Goal: Find specific page/section: Find specific page/section

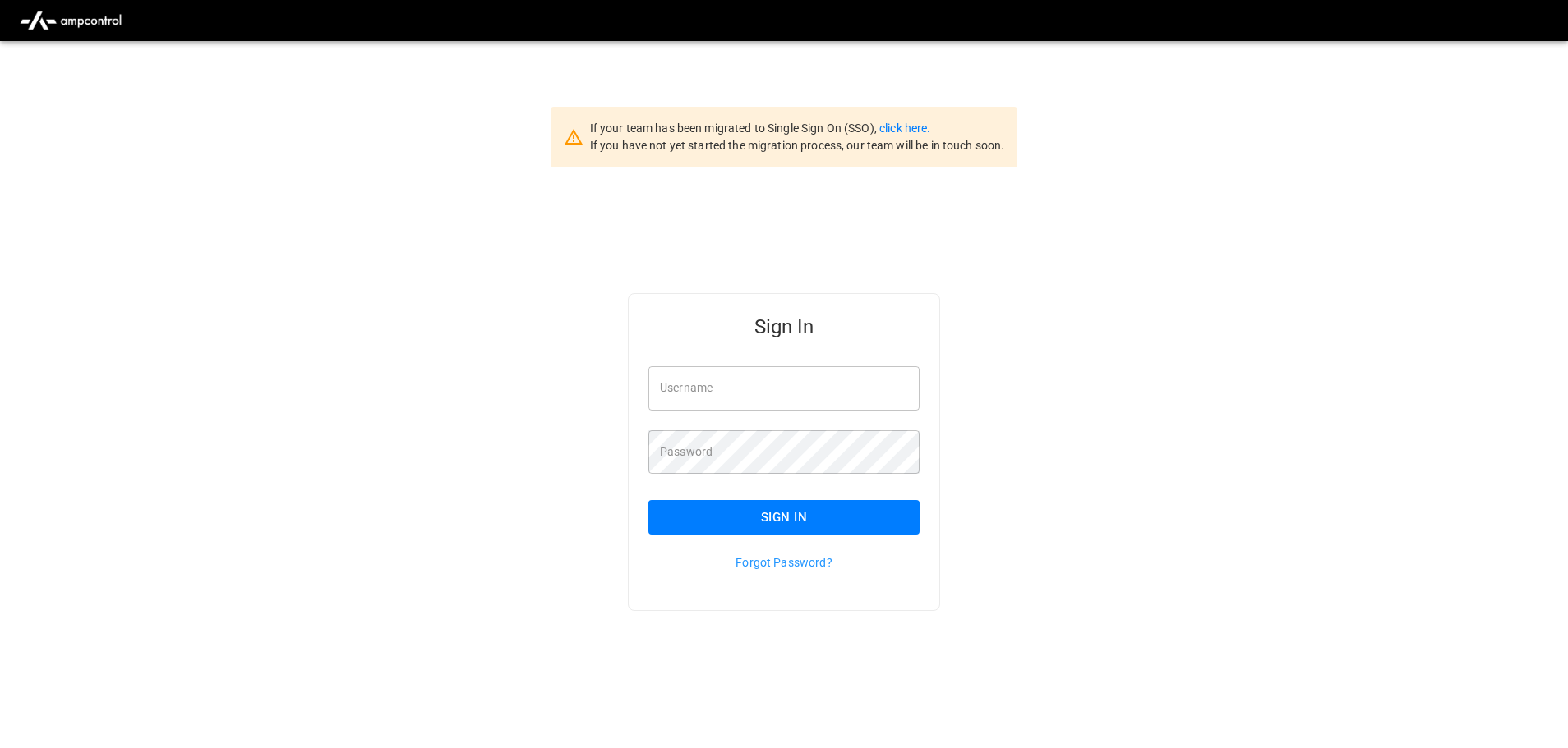
type input "**********"
click at [788, 513] on button "Sign In" at bounding box center [784, 517] width 271 height 34
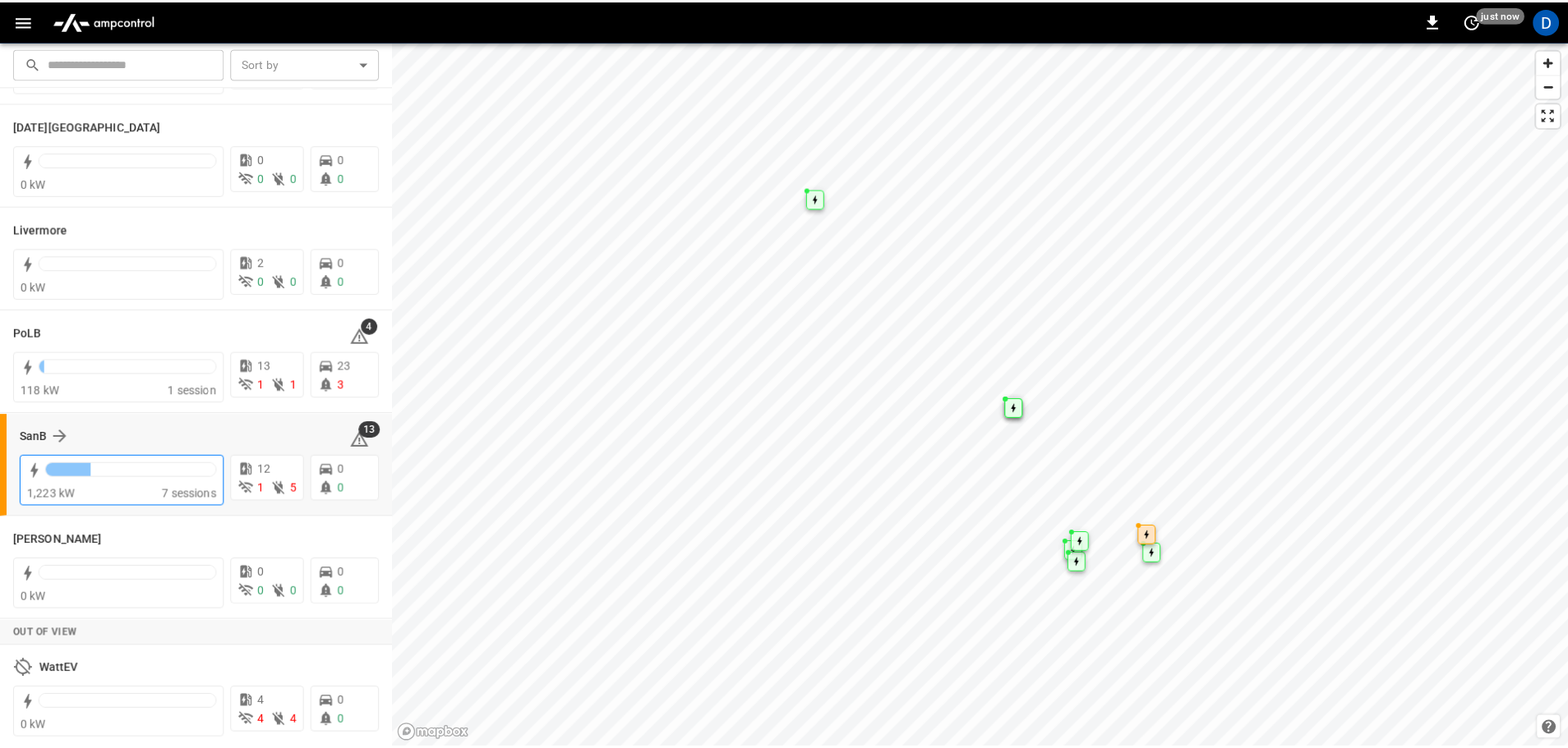
scroll to position [319, 0]
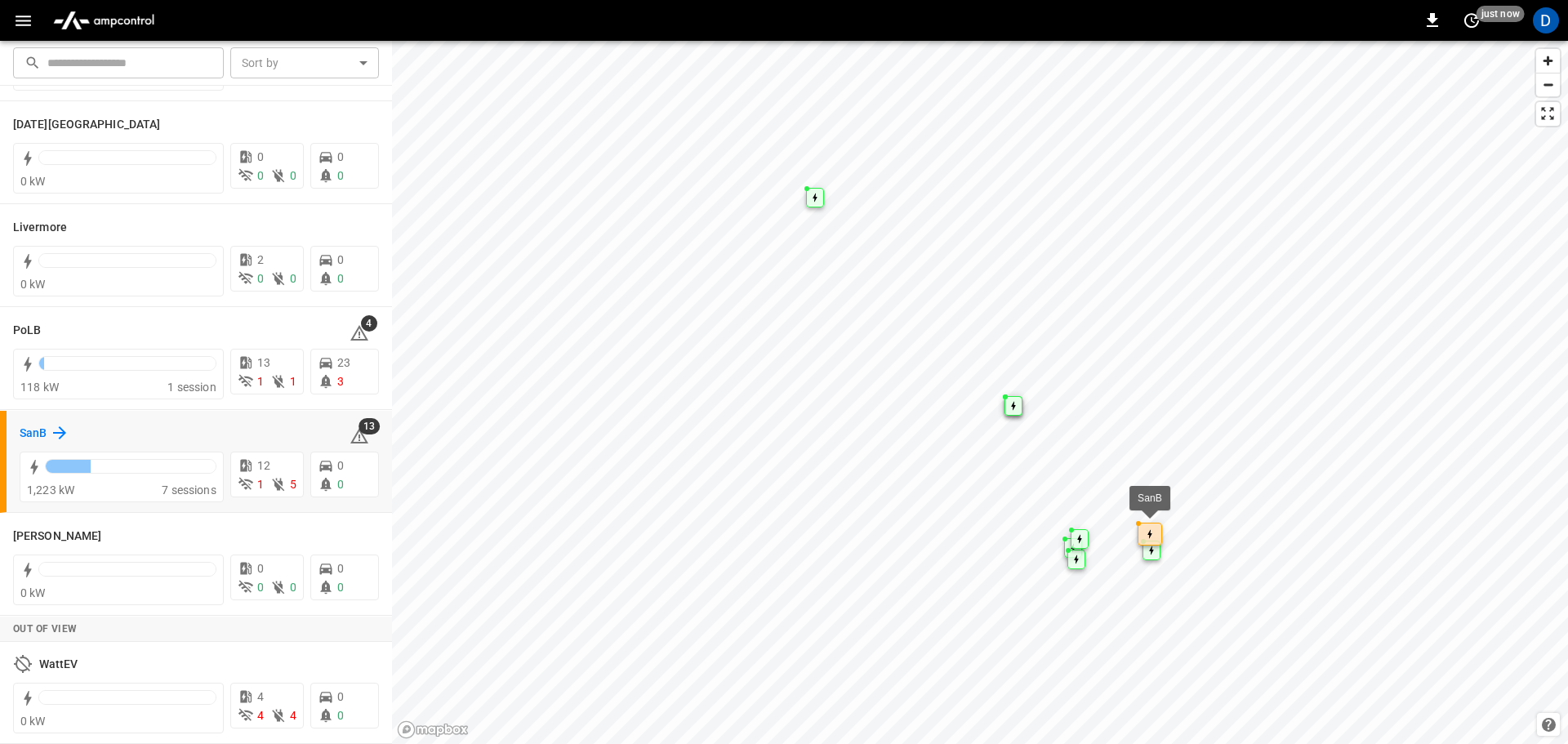
click at [30, 432] on h6 "SanB" at bounding box center [32, 434] width 27 height 18
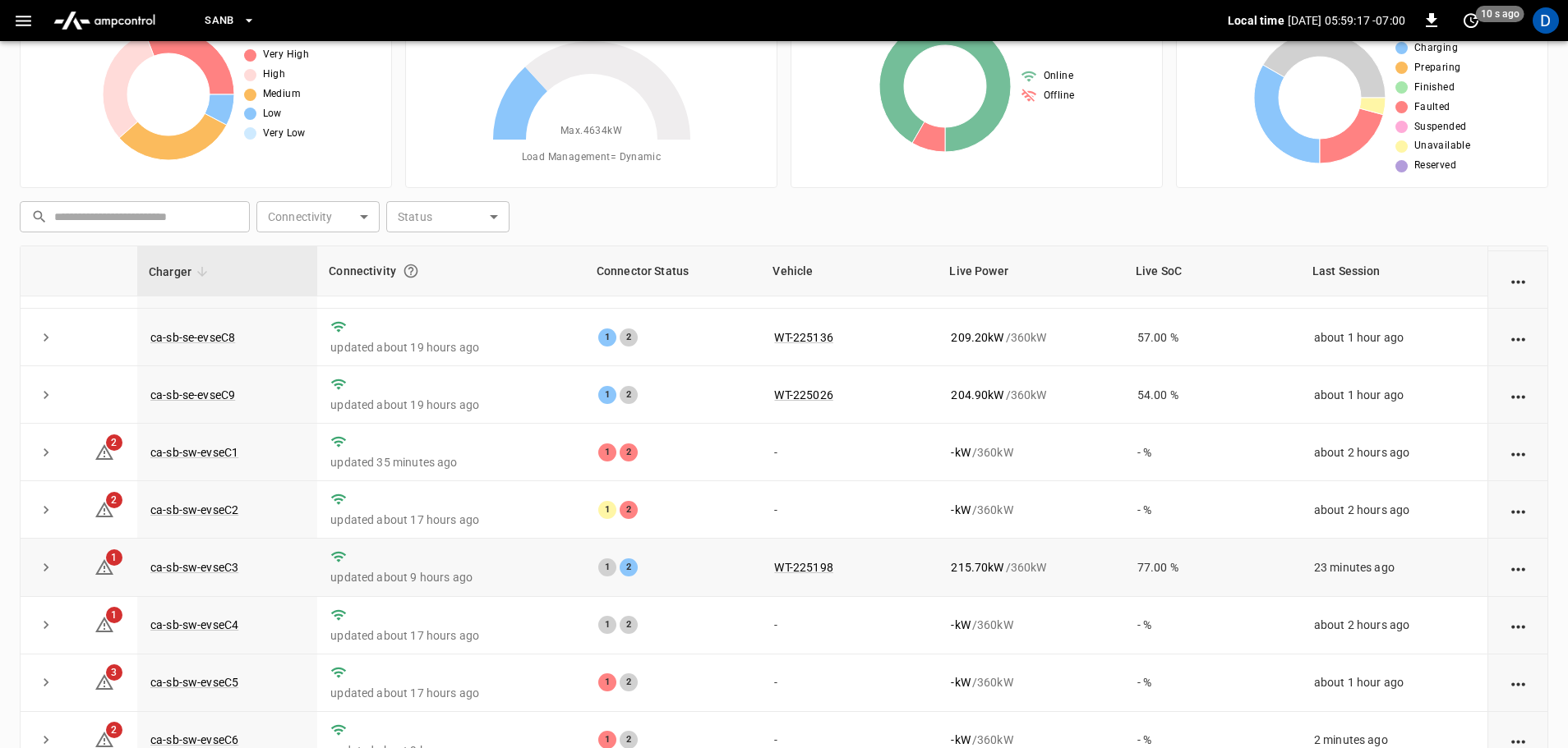
scroll to position [165, 0]
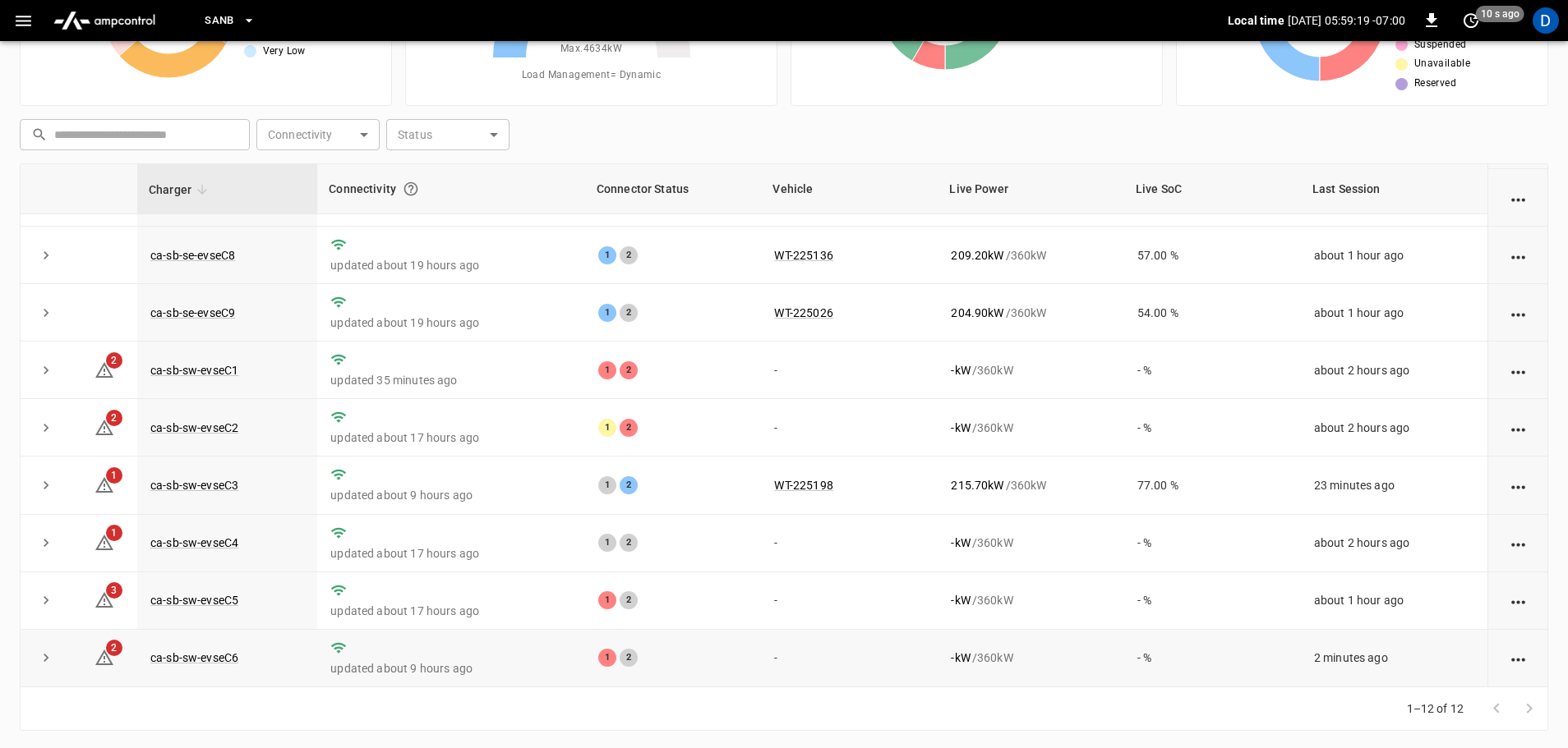
click at [53, 656] on button "expand row" at bounding box center [45, 657] width 25 height 25
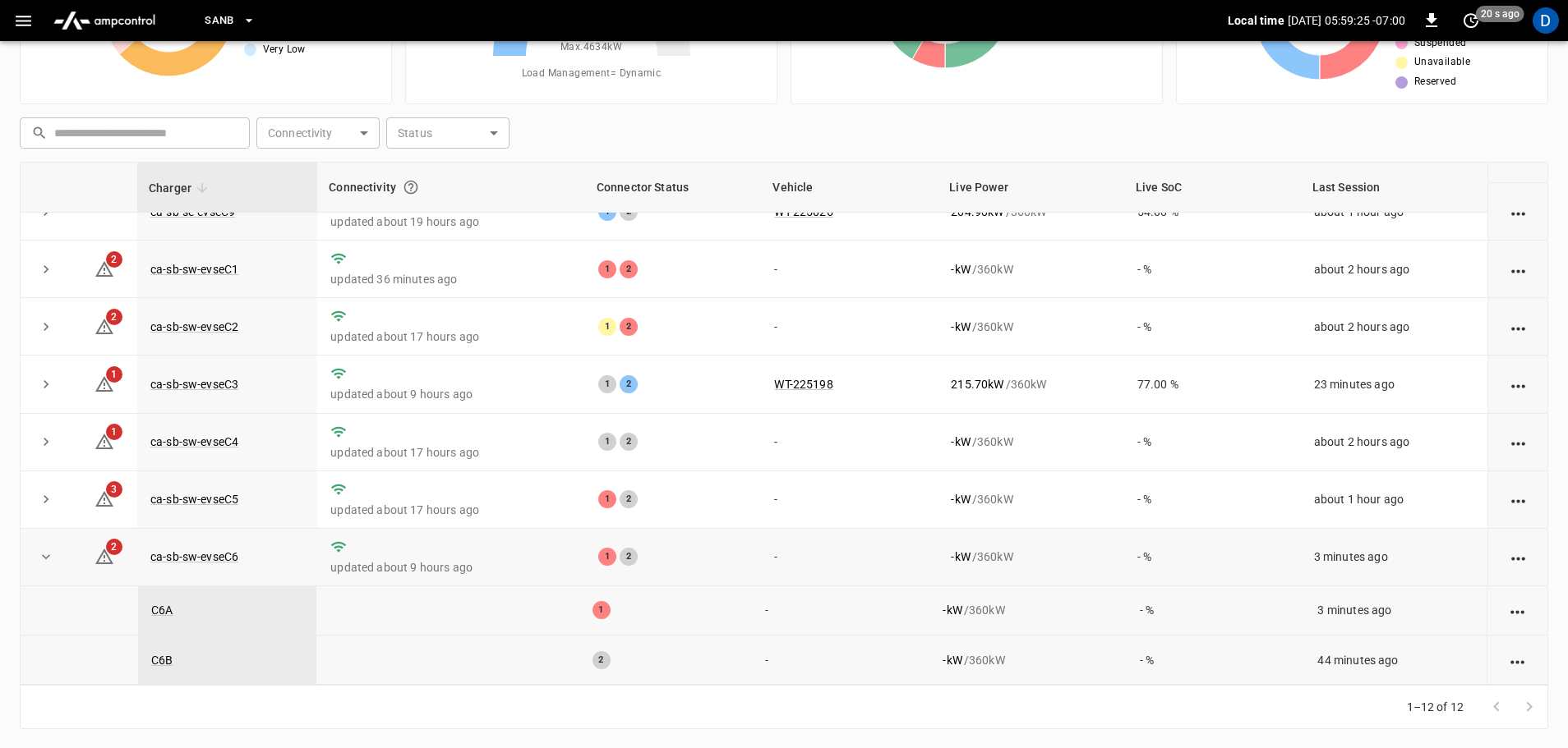
scroll to position [166, 0]
click at [595, 610] on div "1" at bounding box center [601, 609] width 19 height 18
click at [166, 607] on link "C6A" at bounding box center [162, 608] width 28 height 19
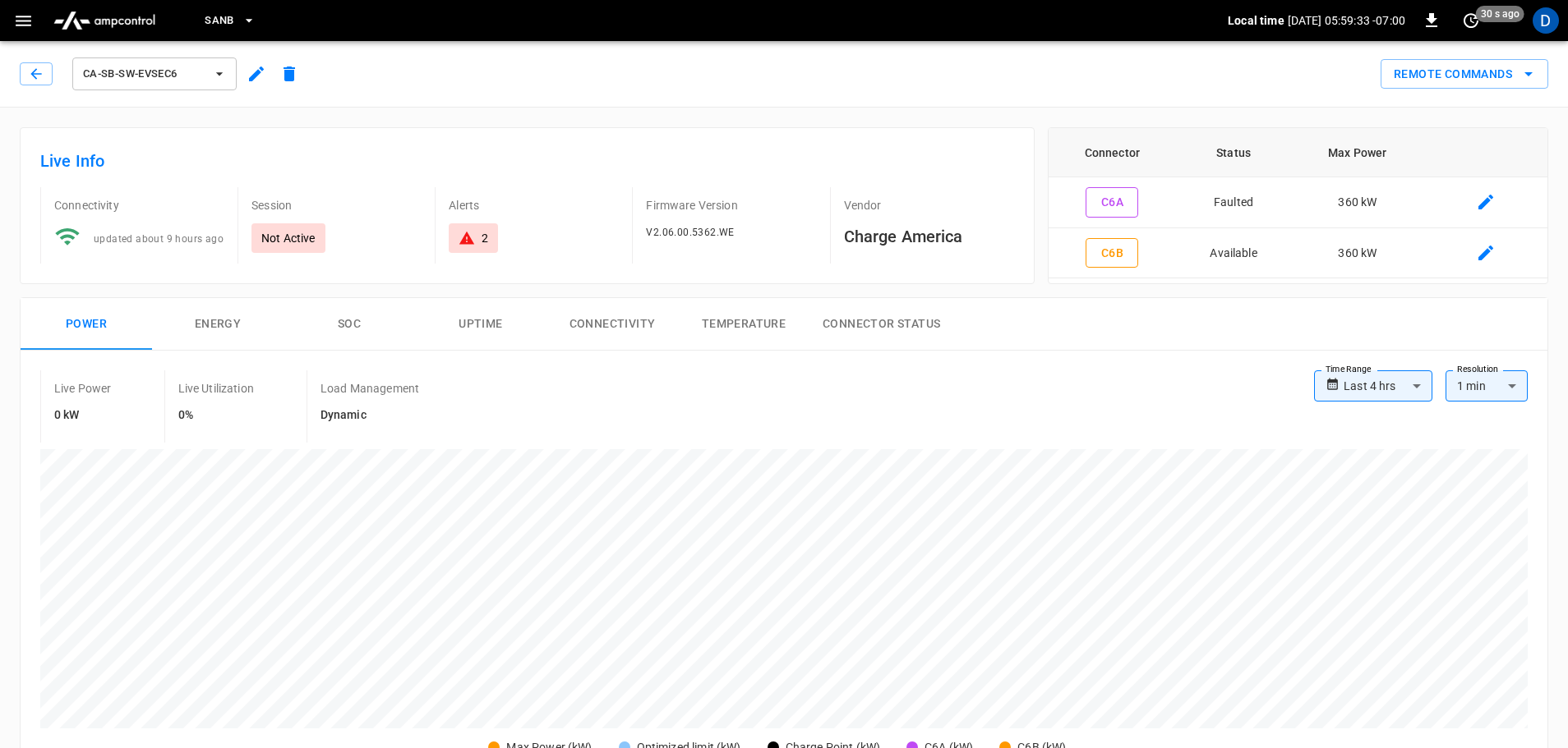
type input "**********"
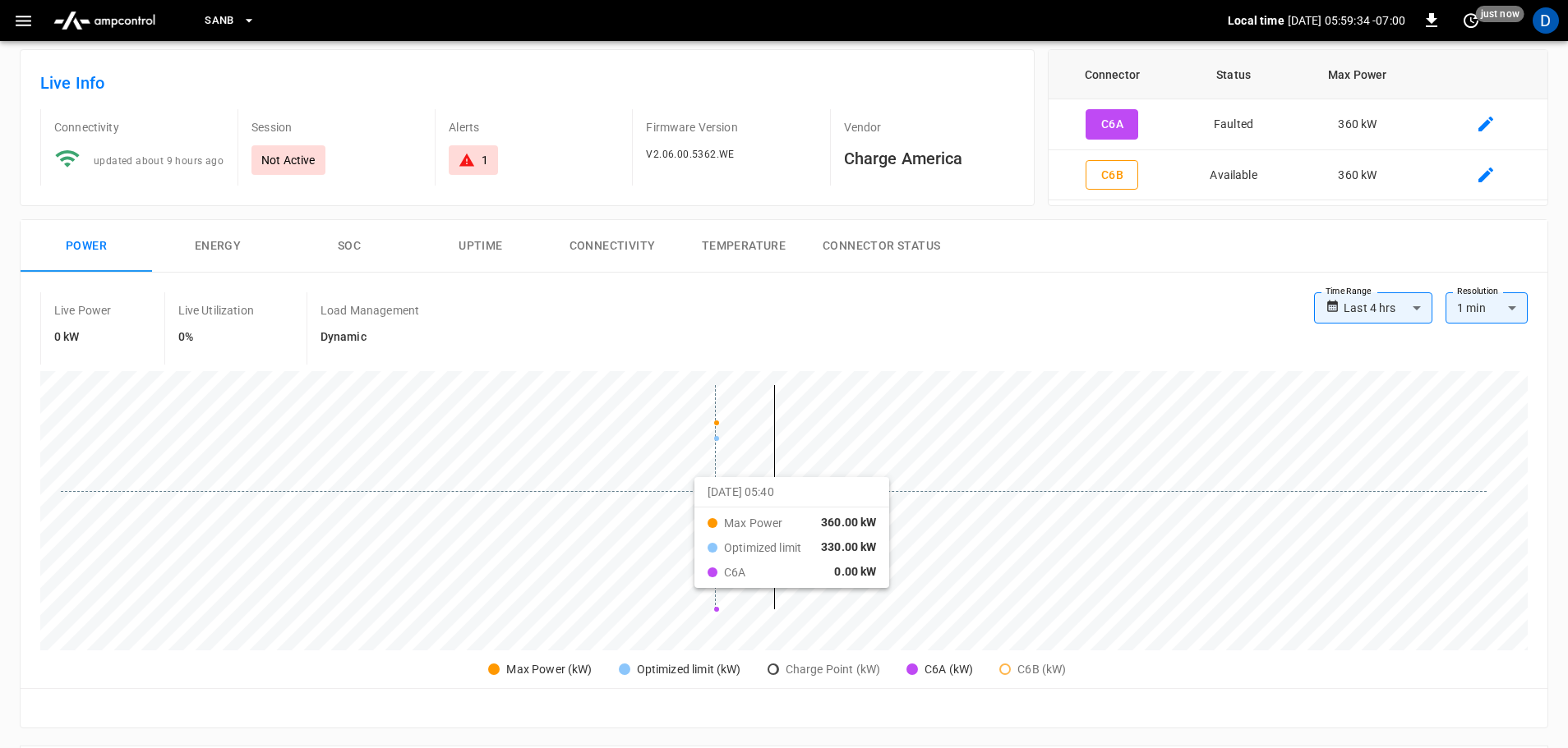
scroll to position [82, 0]
